Goal: Transaction & Acquisition: Purchase product/service

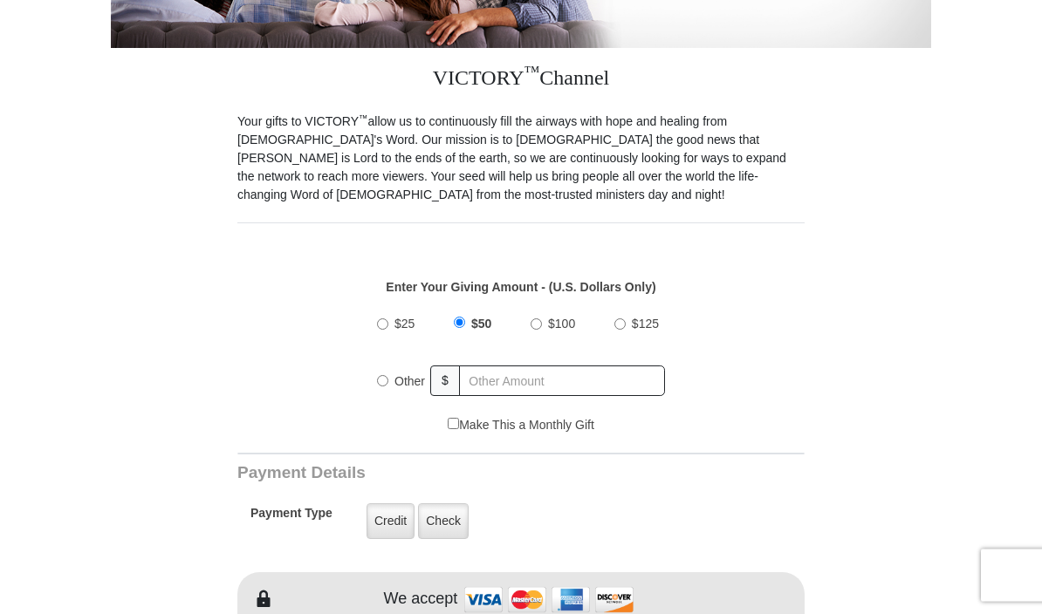
scroll to position [391, 0]
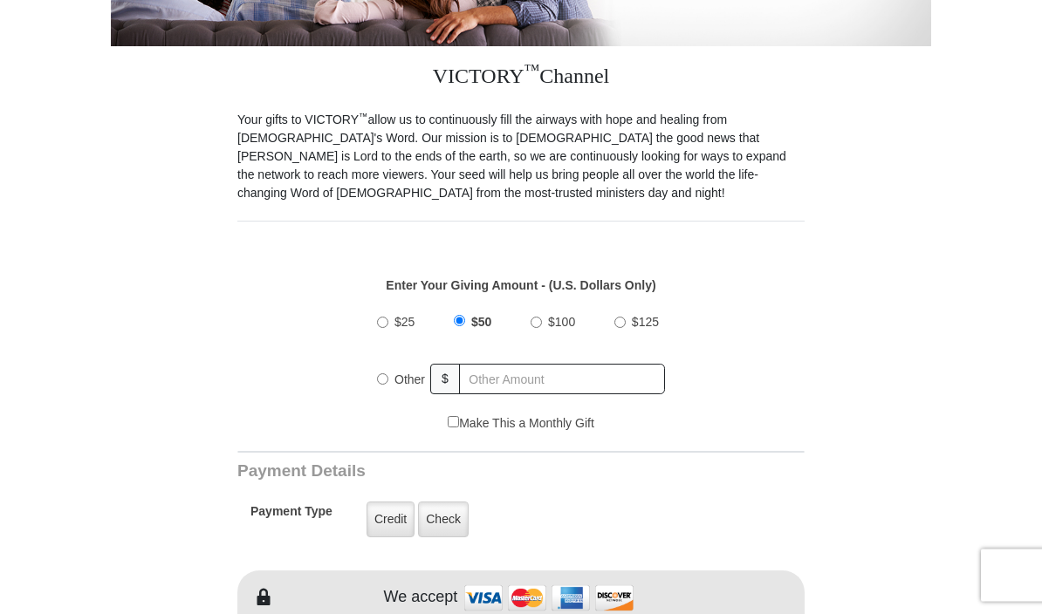
click at [387, 380] on input "Other" at bounding box center [382, 379] width 11 height 11
radio input "true"
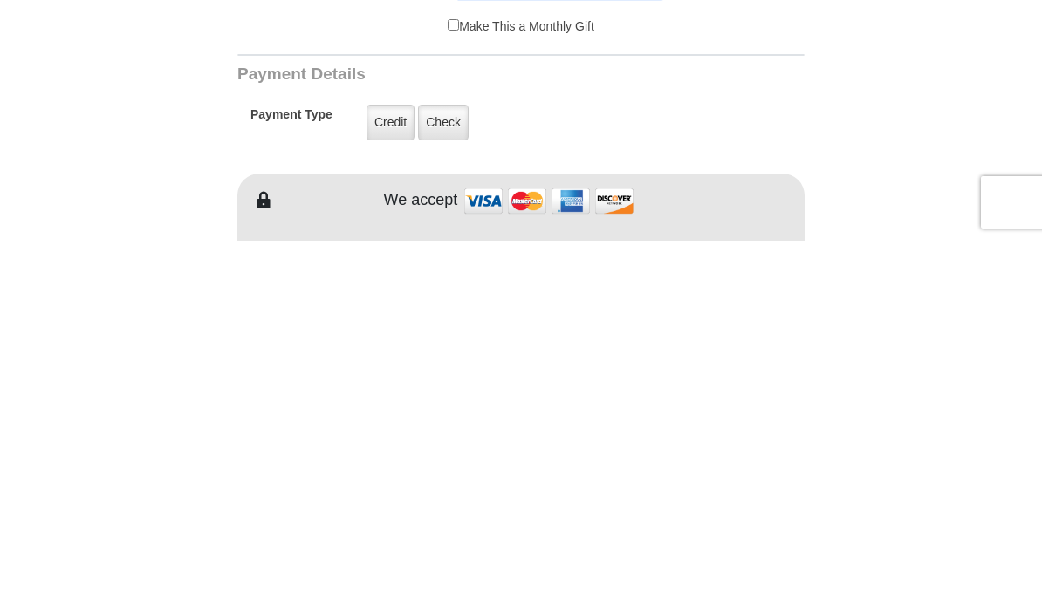
scroll to position [424, 0]
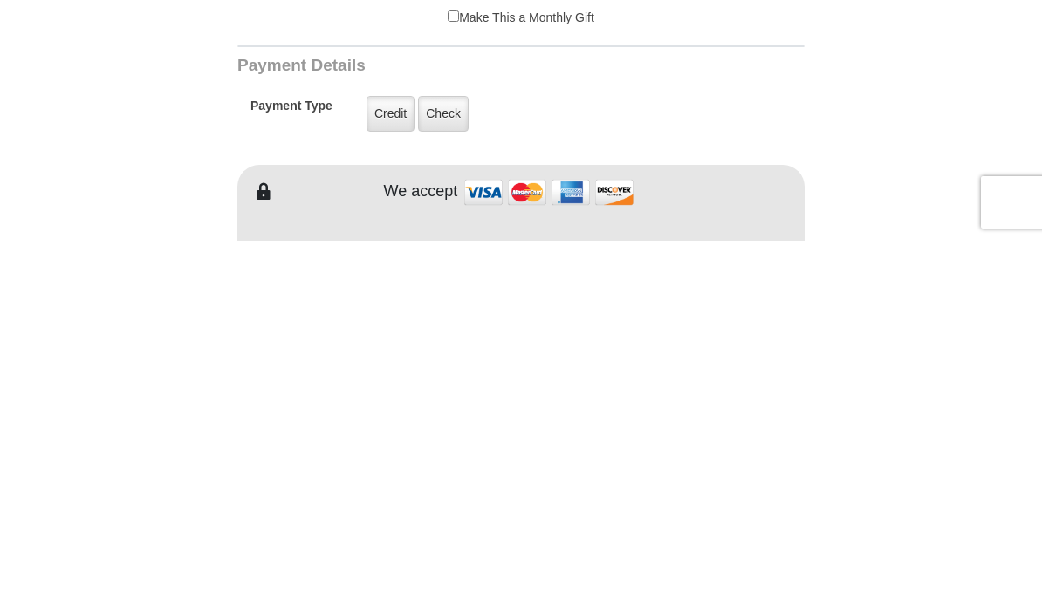
type input "280.00"
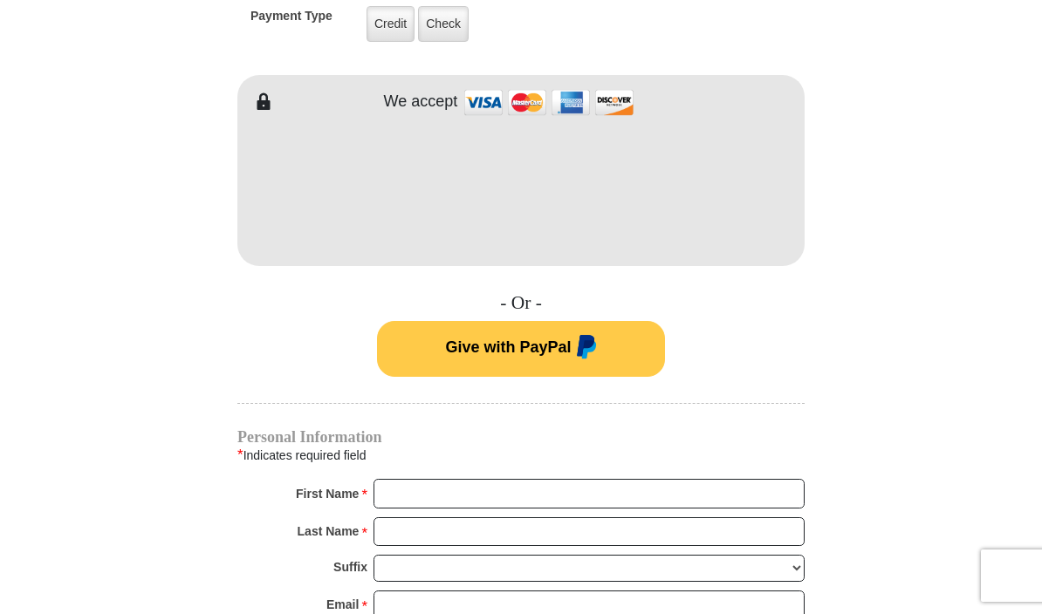
scroll to position [887, 0]
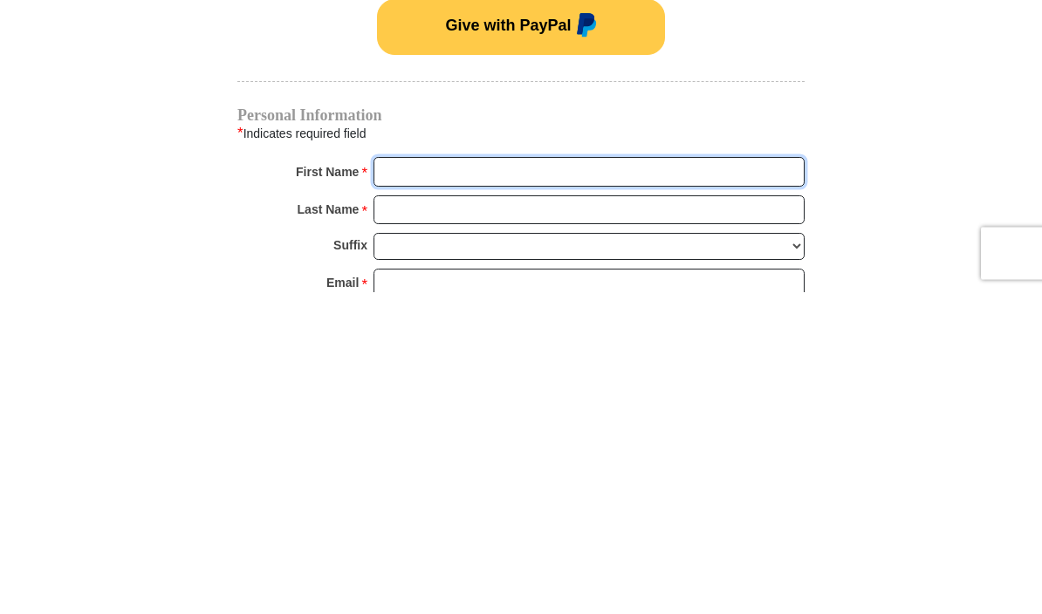
click at [704, 480] on input "First Name *" at bounding box center [588, 495] width 431 height 30
type input "[PERSON_NAME]"
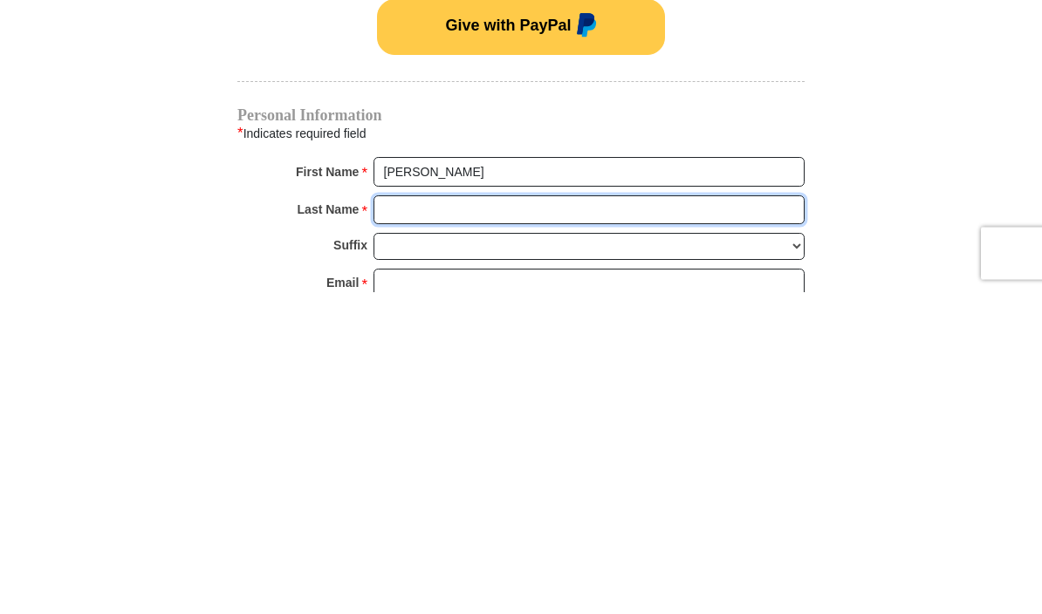
type input "Barrio"
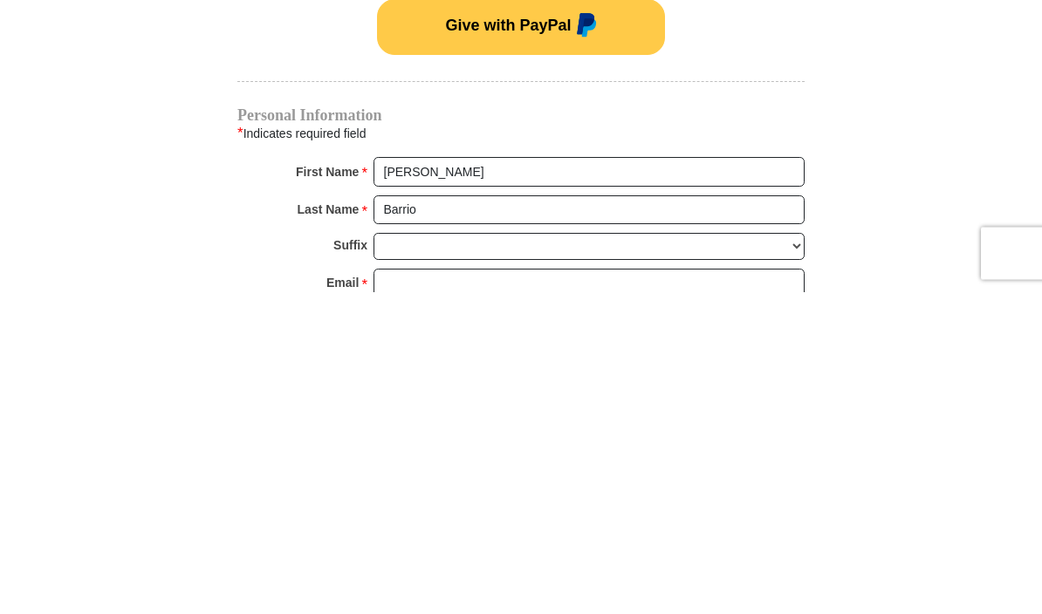
scroll to position [1209, 0]
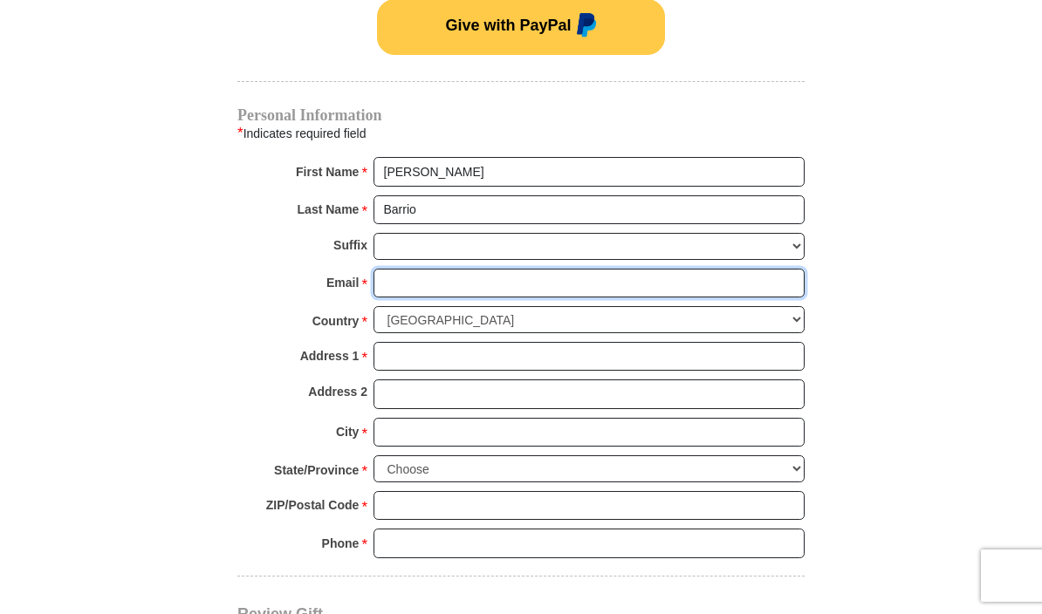
click at [557, 277] on input "Email *" at bounding box center [588, 284] width 431 height 30
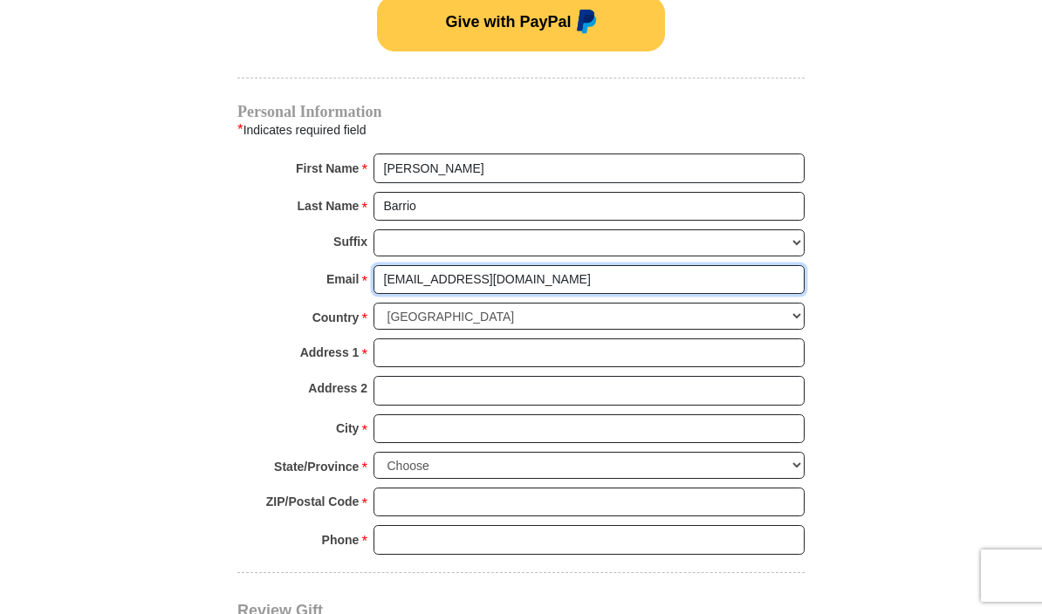
scroll to position [1216, 0]
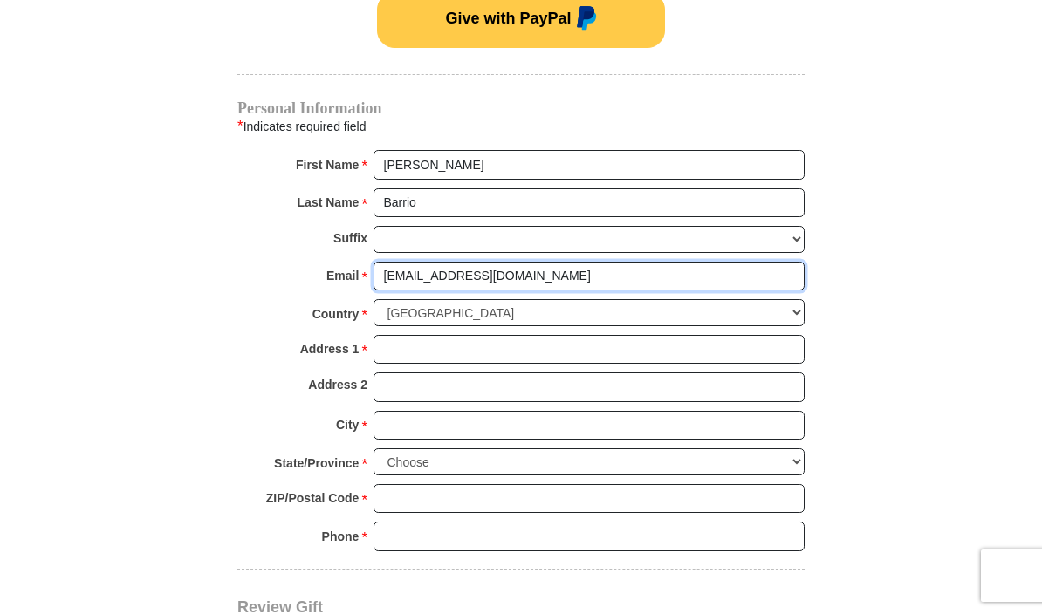
type input "[EMAIL_ADDRESS][DOMAIN_NAME]"
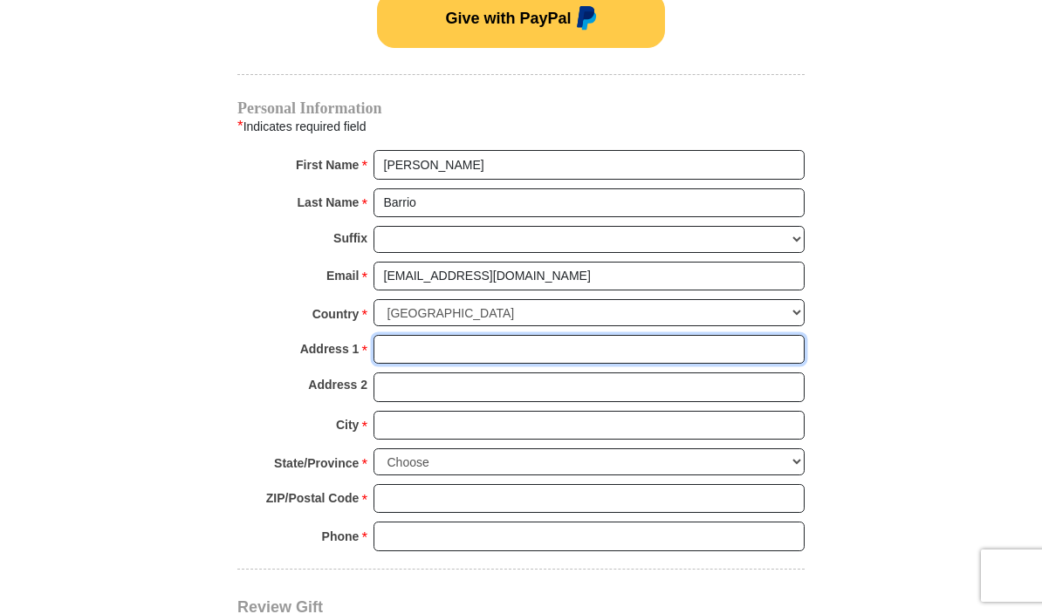
click at [579, 338] on input "Address 1 *" at bounding box center [588, 350] width 431 height 30
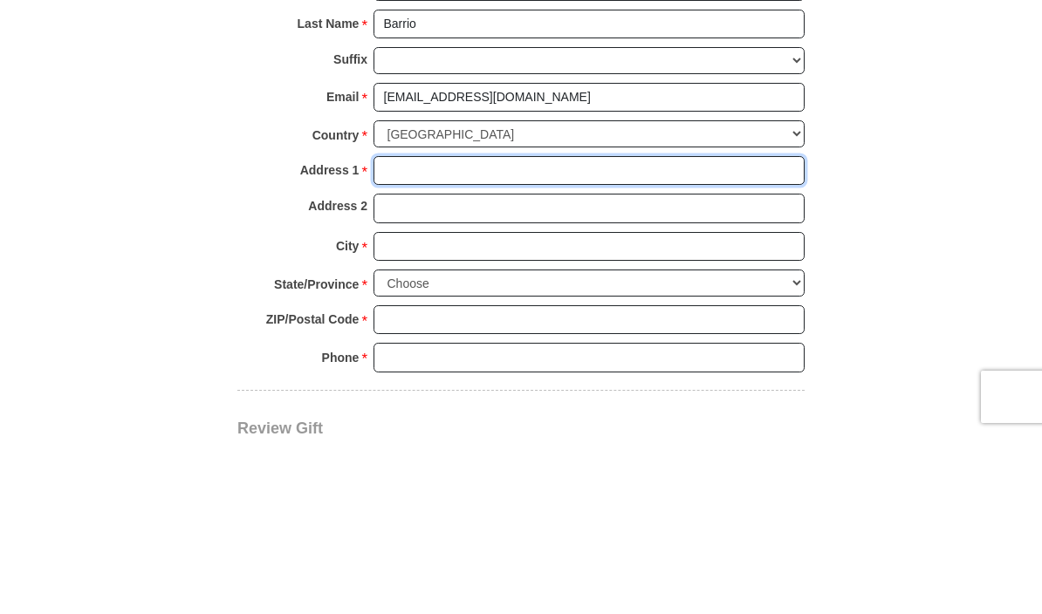
type input "601 Avalon Dr"
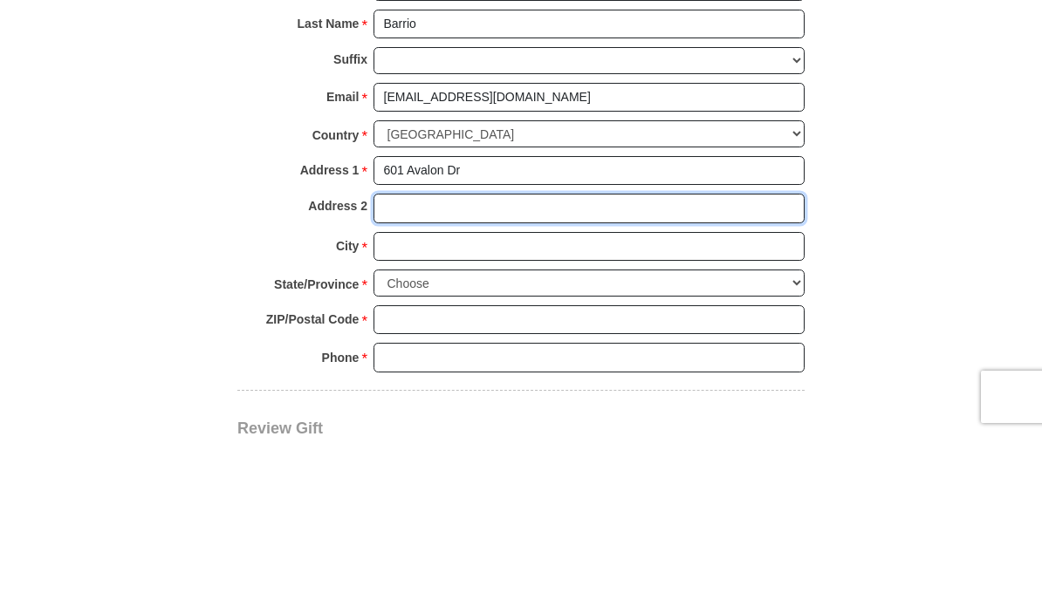
type input "Unit 6416"
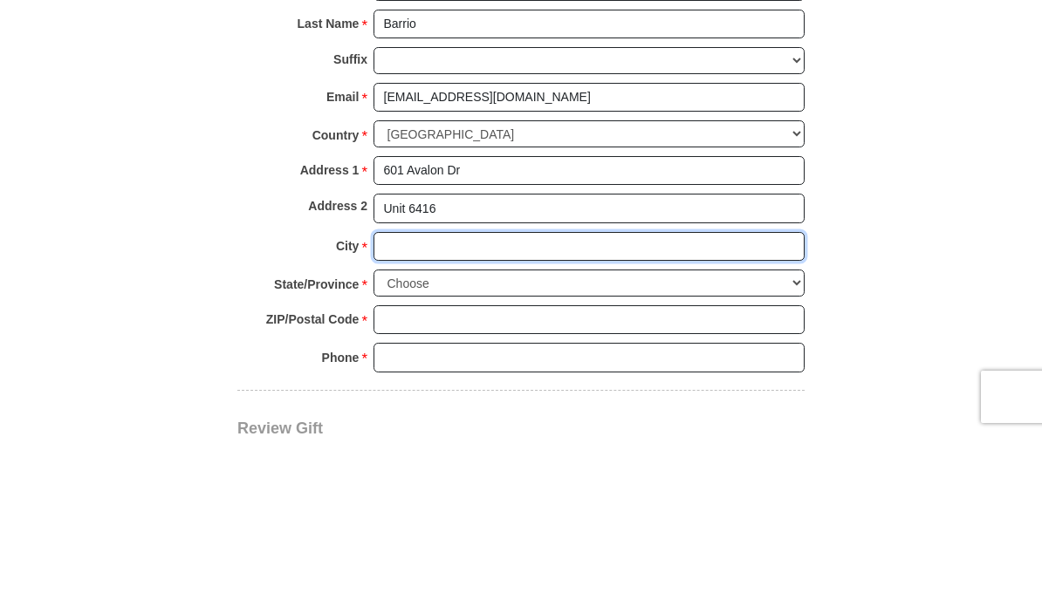
type input "[GEOGRAPHIC_DATA]"
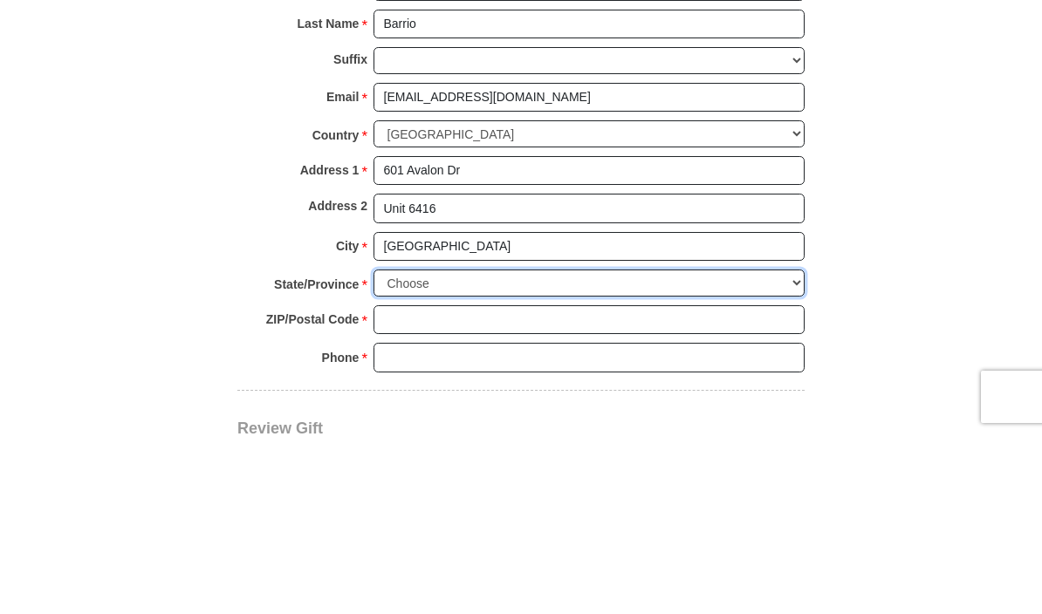
select select "NJ"
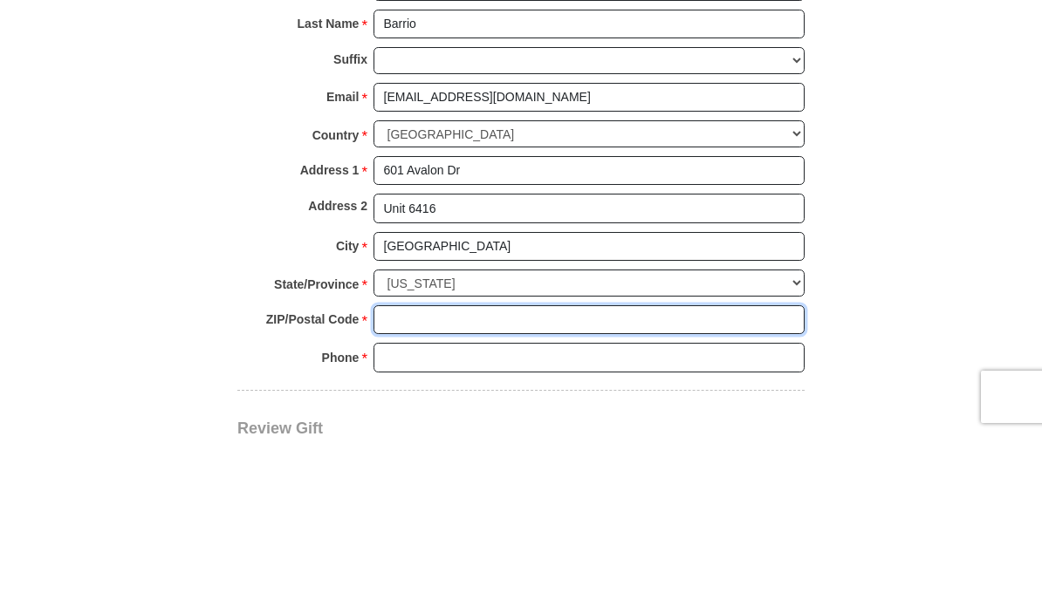
type input "07075"
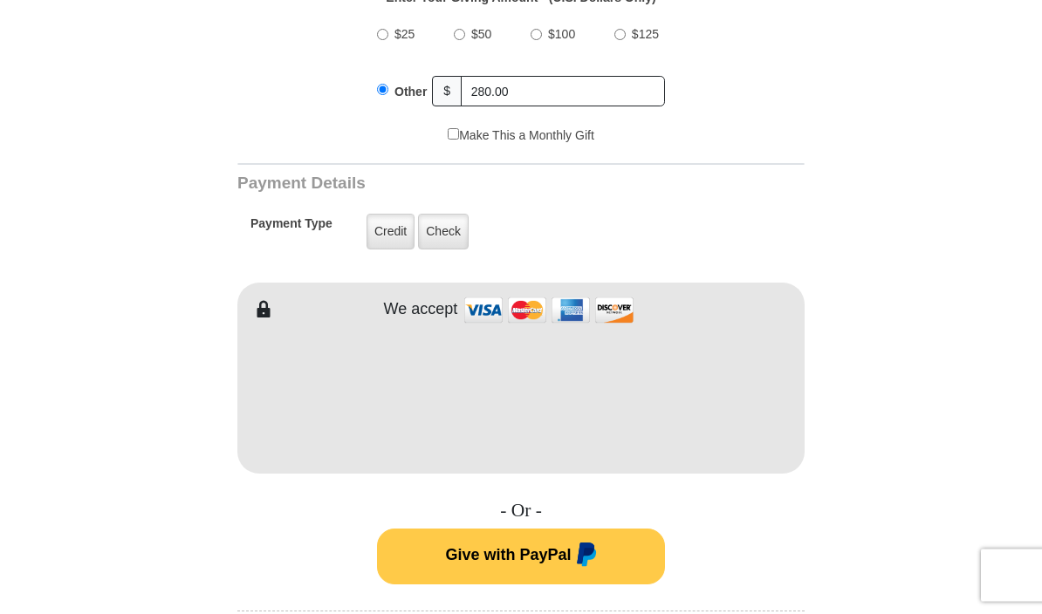
scroll to position [680, 0]
type input "8622491409"
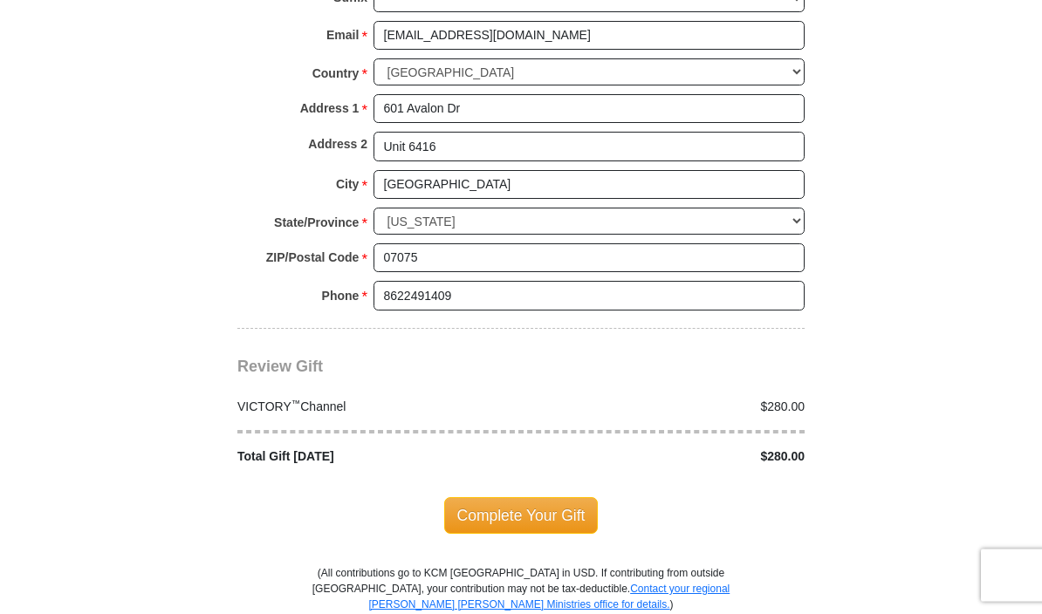
scroll to position [1460, 0]
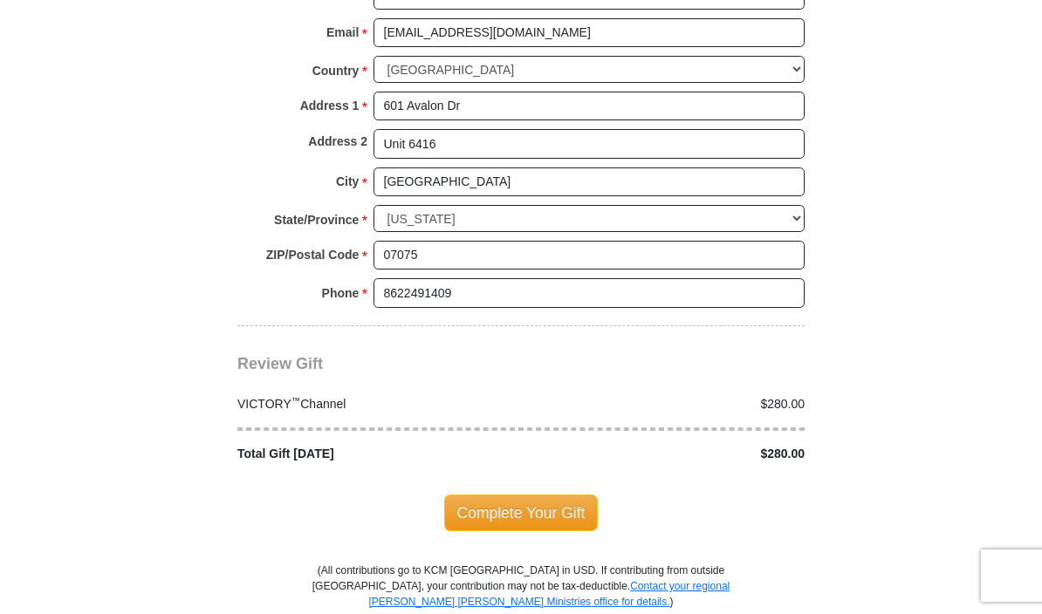
click at [542, 501] on span "Complete Your Gift" at bounding box center [521, 513] width 154 height 37
